Goal: Complete application form: Complete application form

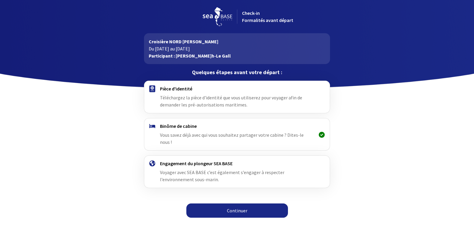
click at [222, 204] on link "Continuer" at bounding box center [237, 210] width 102 height 14
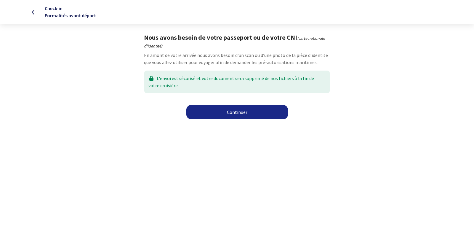
click at [223, 114] on link "Continuer" at bounding box center [237, 112] width 102 height 14
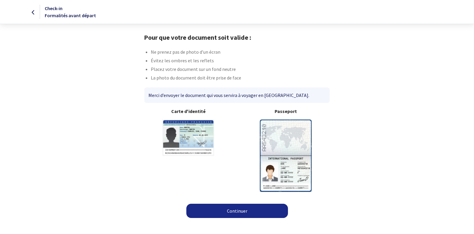
click at [287, 114] on b "Passeport" at bounding box center [286, 111] width 88 height 7
click at [246, 212] on link "Continuer" at bounding box center [237, 210] width 102 height 14
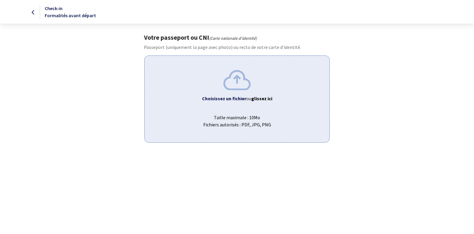
click at [241, 90] on div "Choisissez un fichier ou glissez ici Taille maximale : 10Mo Fichiers autorisés …" at bounding box center [236, 98] width 185 height 87
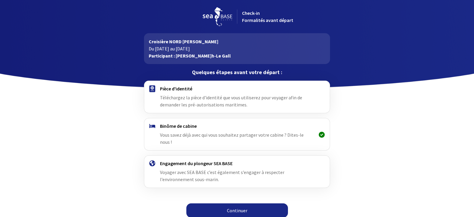
click at [248, 205] on link "Continuer" at bounding box center [237, 210] width 102 height 14
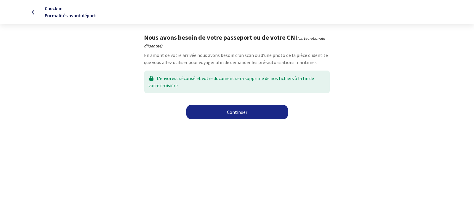
click at [243, 116] on link "Continuer" at bounding box center [237, 112] width 102 height 14
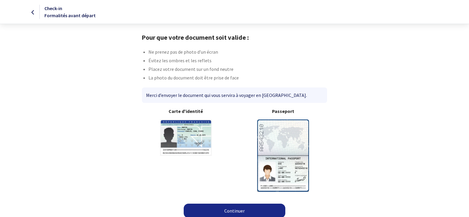
click at [285, 151] on img at bounding box center [283, 155] width 52 height 72
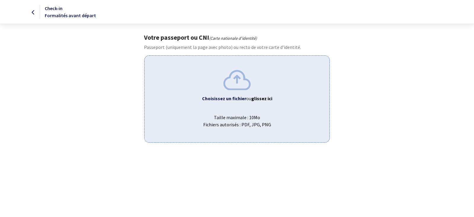
click at [226, 95] on b "Choisissez un fichier" at bounding box center [224, 98] width 44 height 6
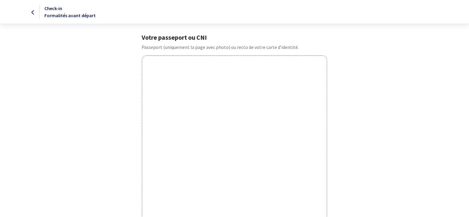
scroll to position [183, 0]
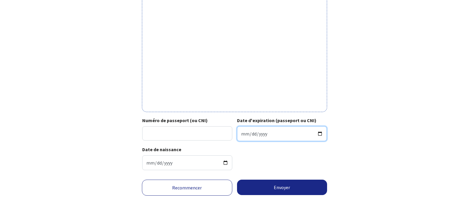
click at [297, 133] on input "Date d'expiration (passeport ou CNI)" at bounding box center [282, 133] width 90 height 15
type input "2027-11-05"
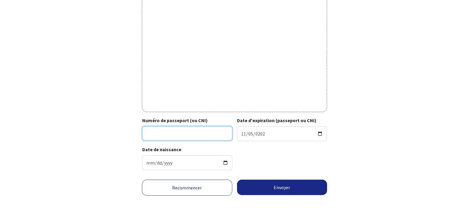
click at [192, 127] on input "Numéro de passeport (ou CNI)" at bounding box center [187, 133] width 90 height 14
type input "17EI143280"
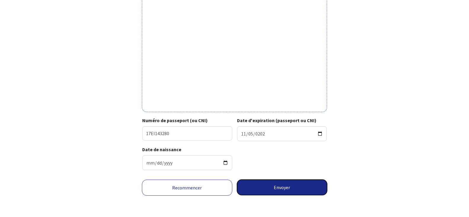
click at [298, 186] on button "Envoyer" at bounding box center [282, 186] width 90 height 15
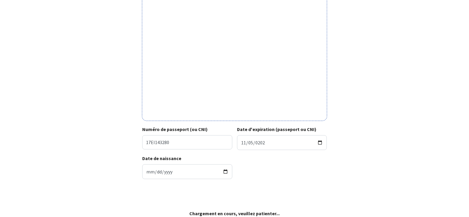
scroll to position [174, 0]
click at [298, 186] on div "Recommencer Envoyer" at bounding box center [234, 197] width 335 height 26
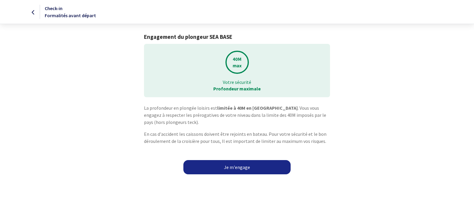
click at [231, 171] on link "Je m'engage" at bounding box center [236, 167] width 107 height 14
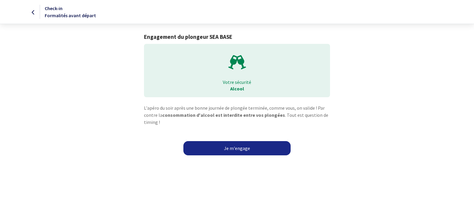
click at [230, 149] on link "Je m'engage" at bounding box center [236, 148] width 107 height 14
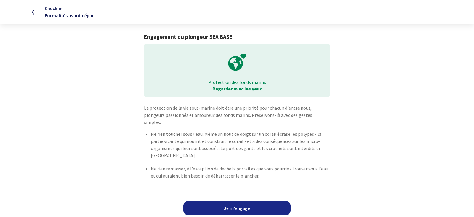
click at [225, 201] on link "Je m'engage" at bounding box center [236, 208] width 107 height 14
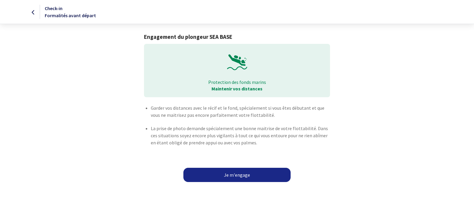
click at [300, 140] on html "Check-in Formalités avant départ Engagement du plongeur SEA BASE Protection des…" at bounding box center [237, 92] width 474 height 185
click at [230, 176] on link "Je m'engage" at bounding box center [236, 175] width 107 height 14
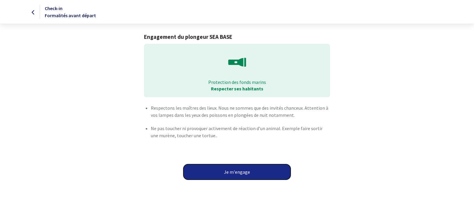
click at [230, 176] on button "Je m'engage" at bounding box center [236, 171] width 107 height 15
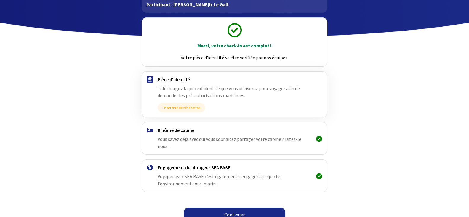
scroll to position [52, 0]
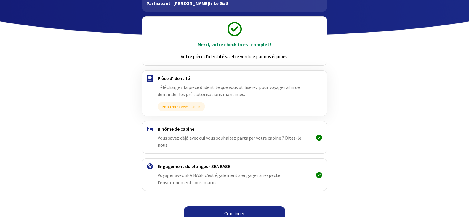
click at [239, 207] on link "Continuer" at bounding box center [235, 213] width 102 height 14
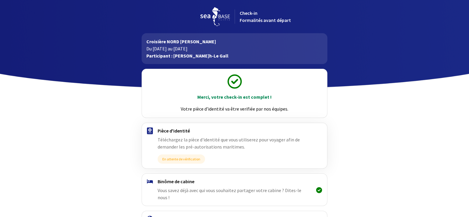
scroll to position [52, 0]
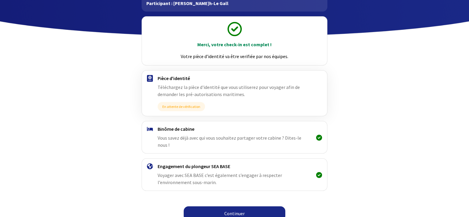
click at [226, 206] on link "Continuer" at bounding box center [235, 213] width 102 height 14
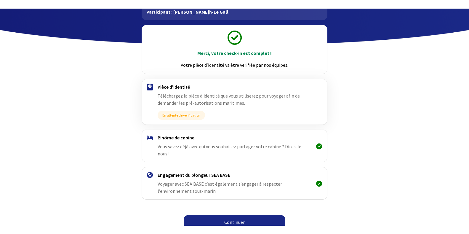
scroll to position [36, 0]
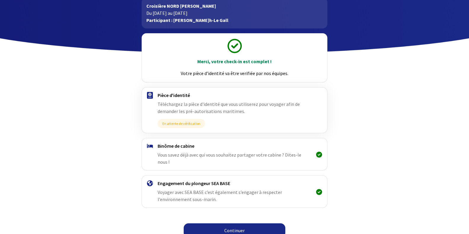
click at [207, 217] on link "Continuer" at bounding box center [235, 230] width 102 height 14
